Goal: Complete application form: Complete application form

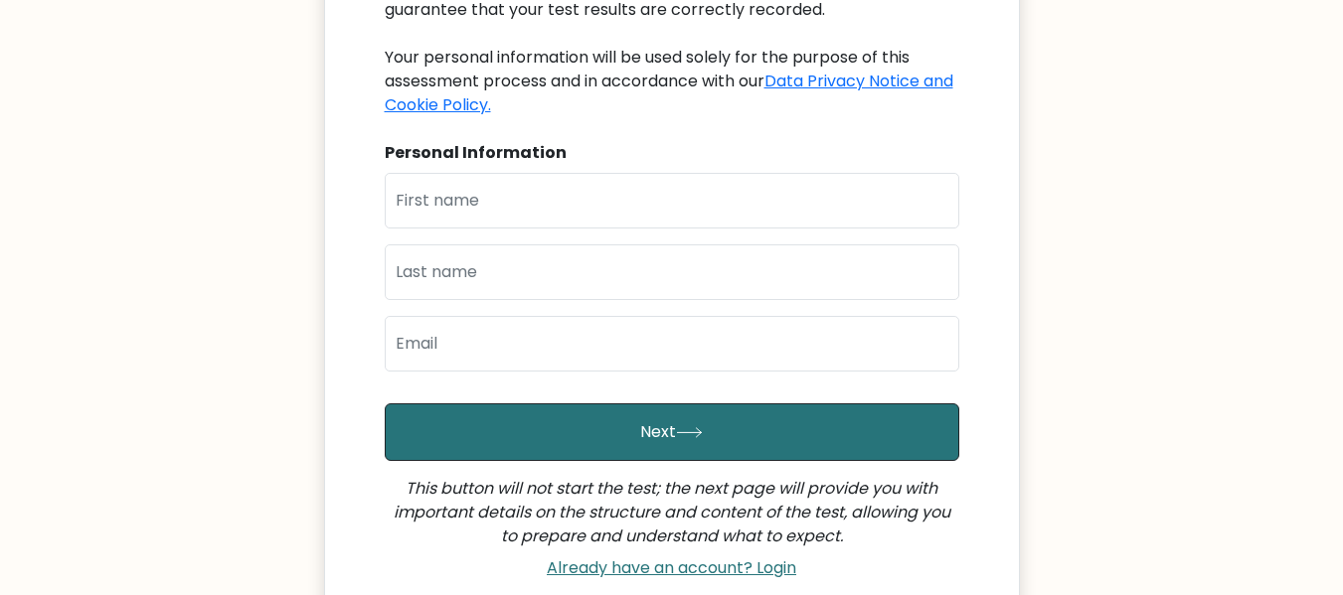
scroll to position [318, 0]
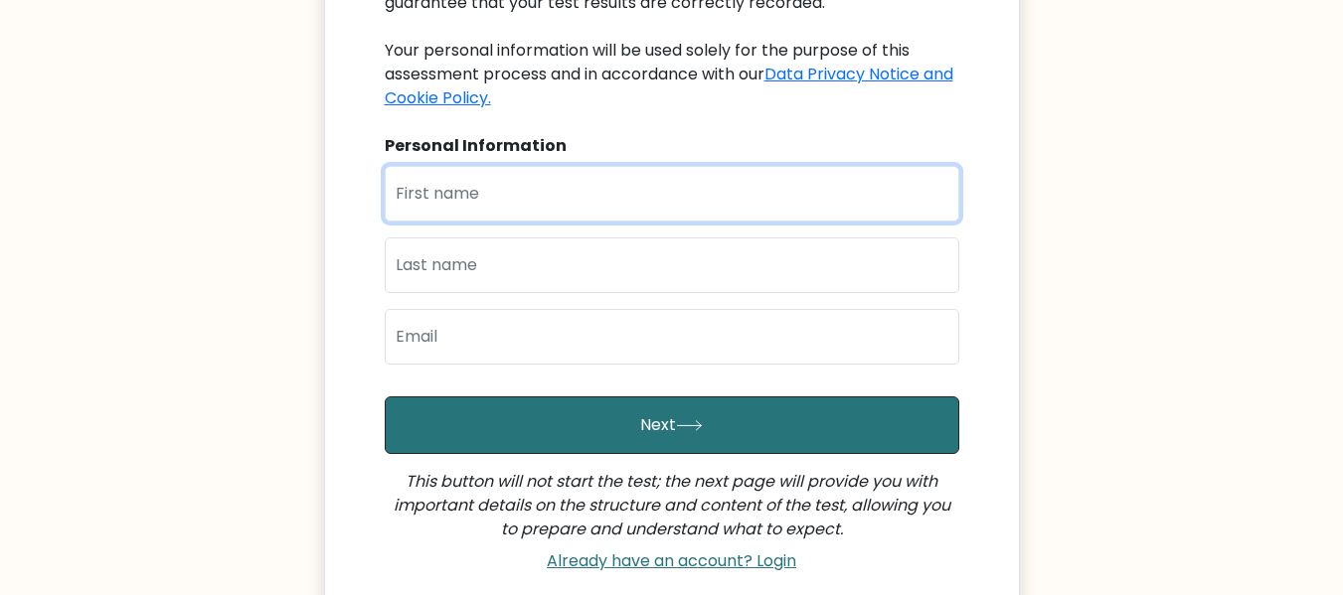
click at [637, 190] on input "text" at bounding box center [672, 194] width 574 height 56
type input "florilyn"
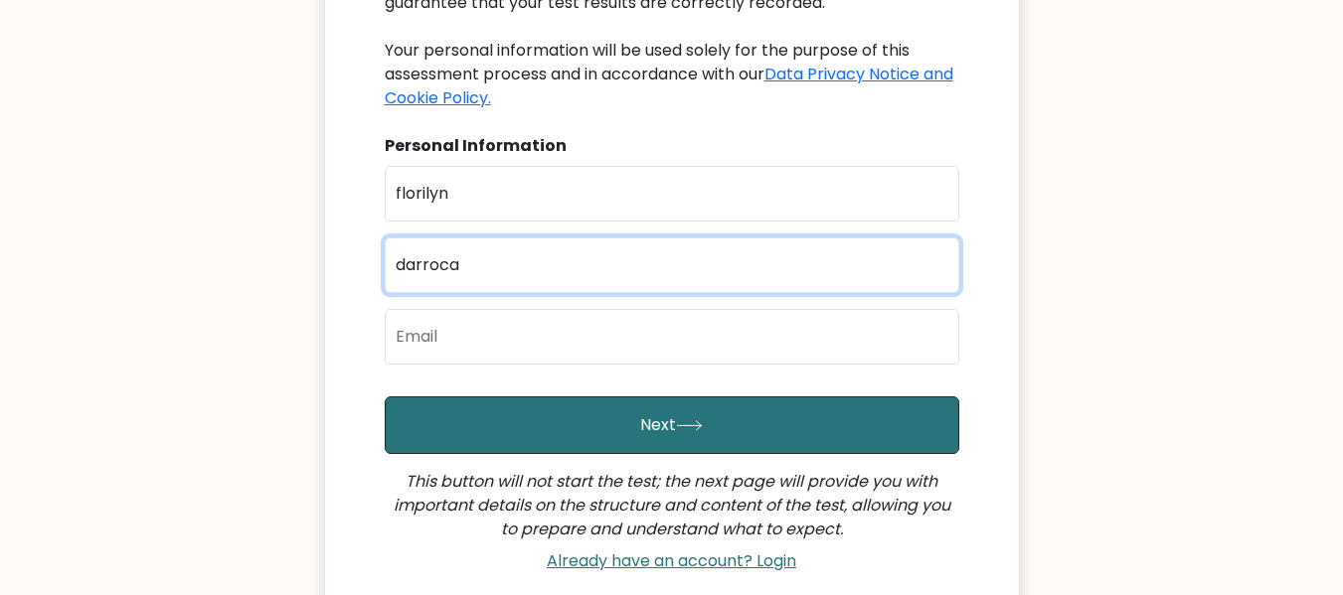
type input "darroca"
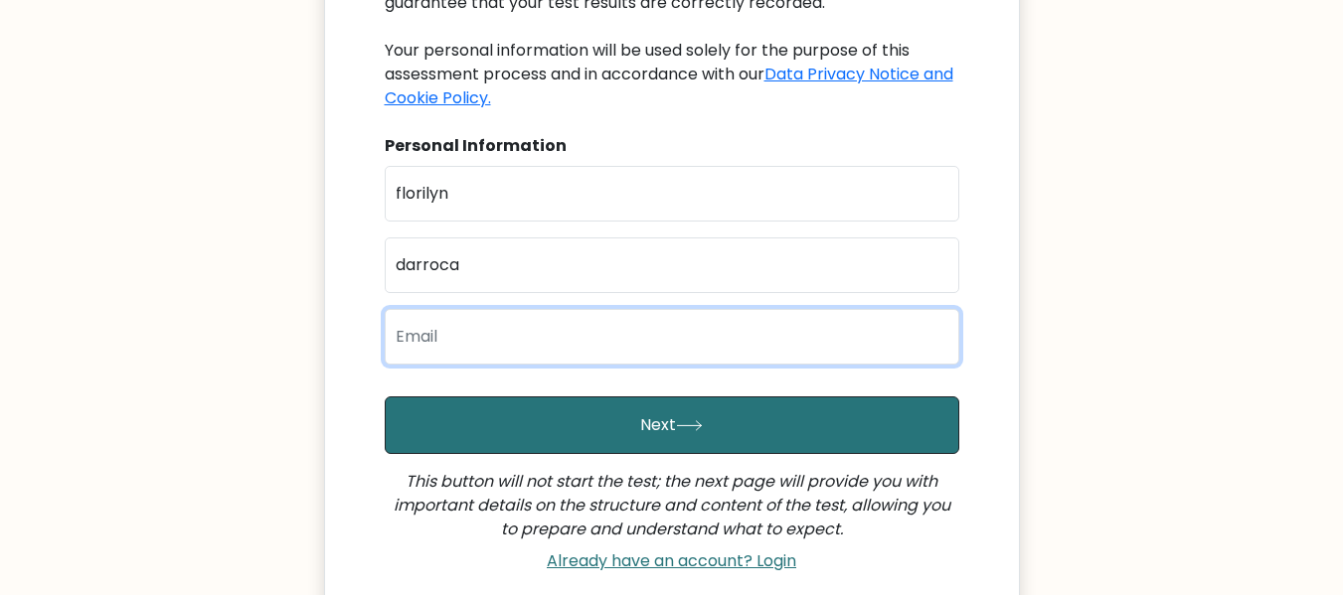
click at [595, 349] on input "email" at bounding box center [672, 337] width 574 height 56
type input "florilyn.darroca11@gmail.com"
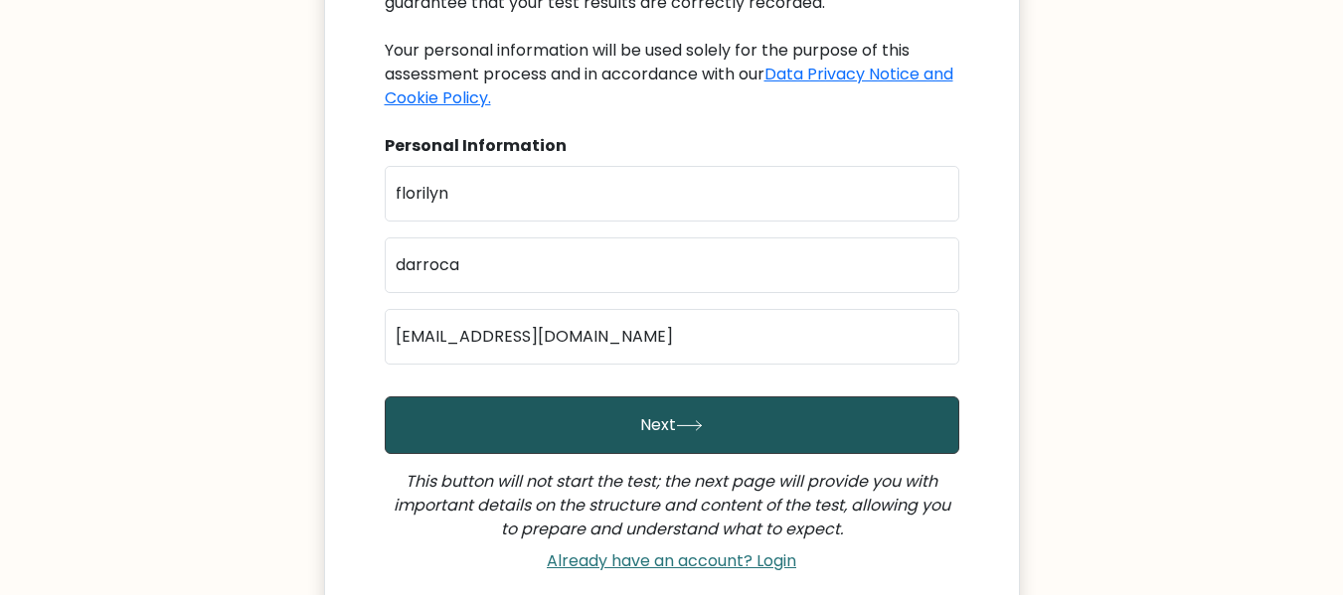
click at [613, 453] on button "Next" at bounding box center [672, 426] width 574 height 58
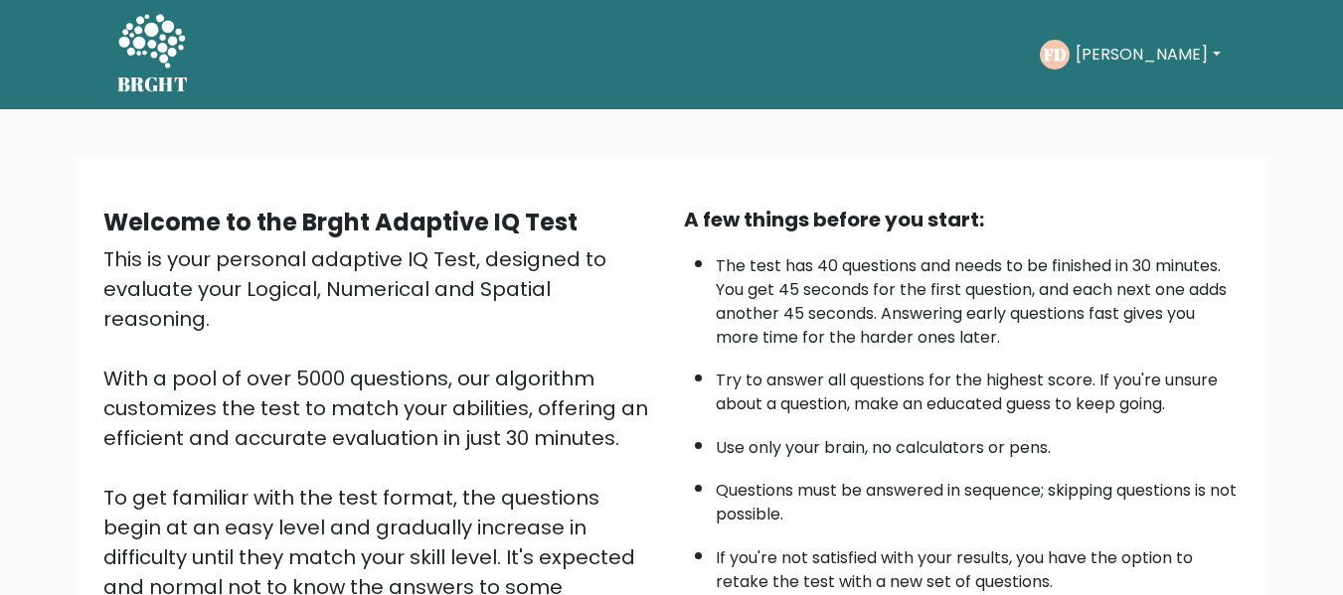
click at [629, 435] on div "This is your personal adaptive IQ Test, designed to evaluate your Logical, Nume…" at bounding box center [381, 482] width 557 height 477
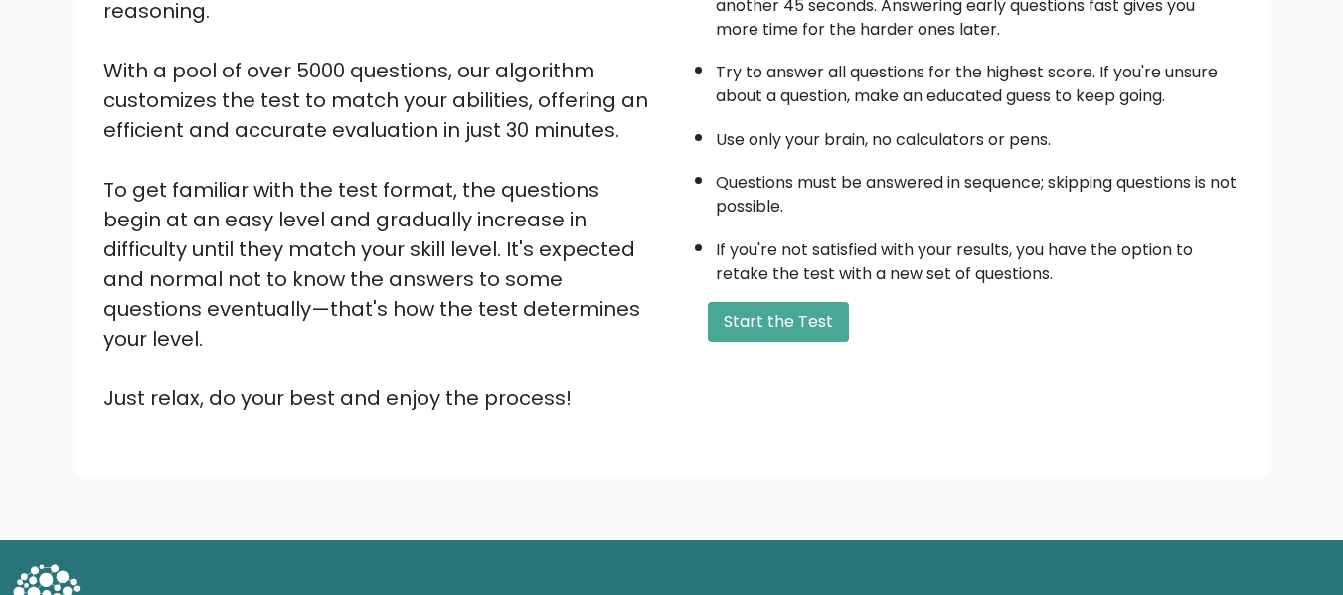
scroll to position [315, 0]
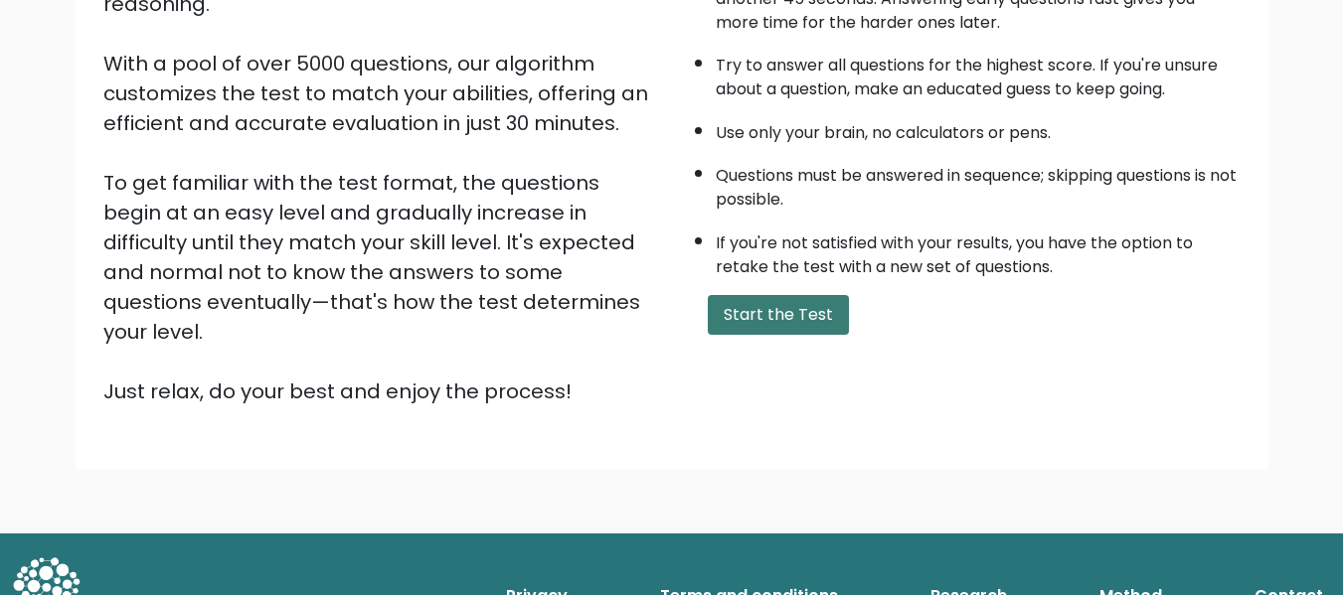
click at [761, 320] on button "Start the Test" at bounding box center [778, 315] width 141 height 40
